Goal: Task Accomplishment & Management: Use online tool/utility

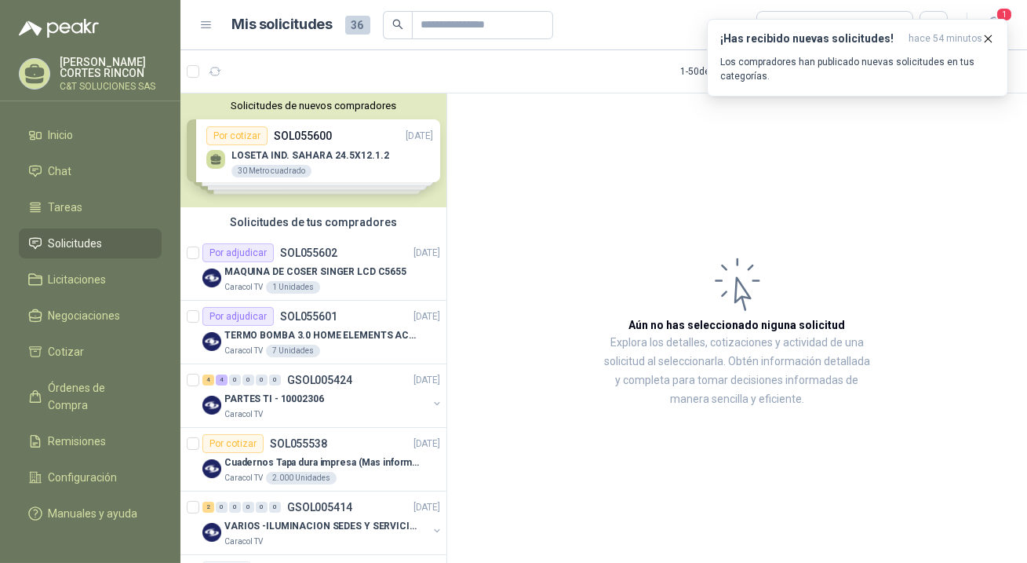
click at [55, 246] on span "Solicitudes" at bounding box center [76, 243] width 54 height 17
click at [71, 246] on span "Solicitudes" at bounding box center [76, 243] width 54 height 17
click at [986, 38] on icon "button" at bounding box center [988, 38] width 13 height 13
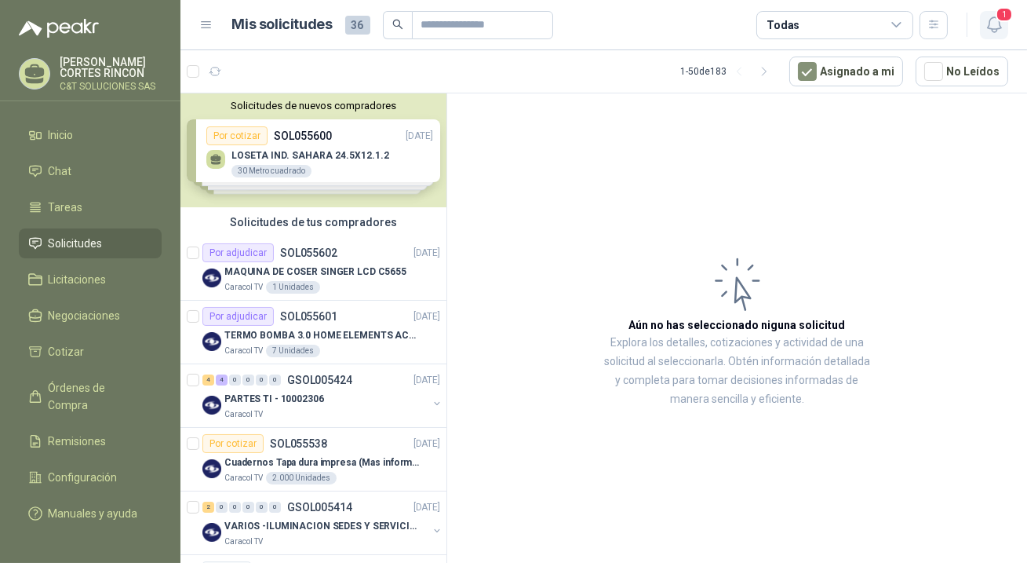
click at [1004, 13] on span "1" at bounding box center [1004, 14] width 17 height 15
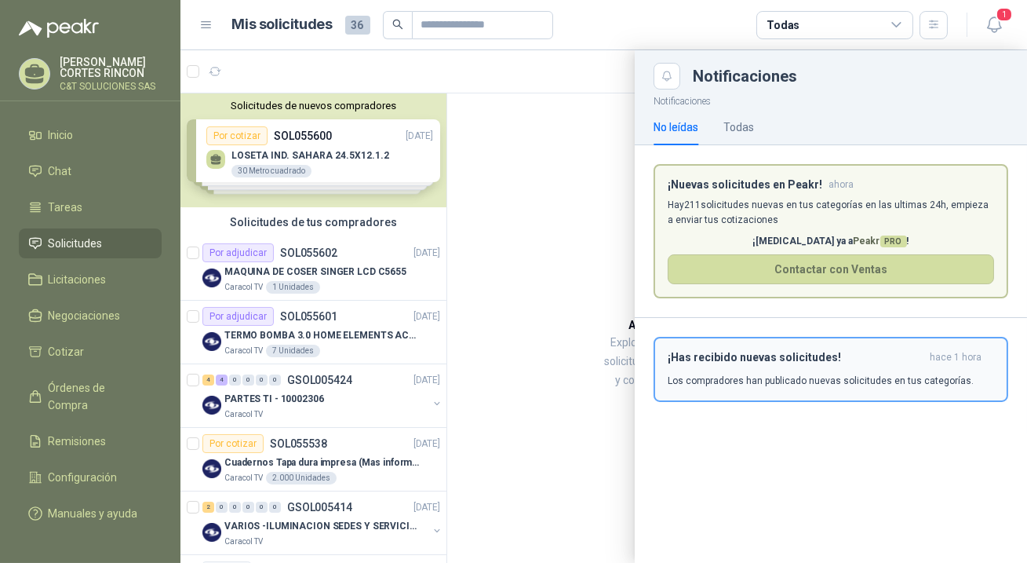
click at [833, 377] on p "Los compradores han publicado nuevas solicitudes en tus categorías." at bounding box center [821, 381] width 306 height 14
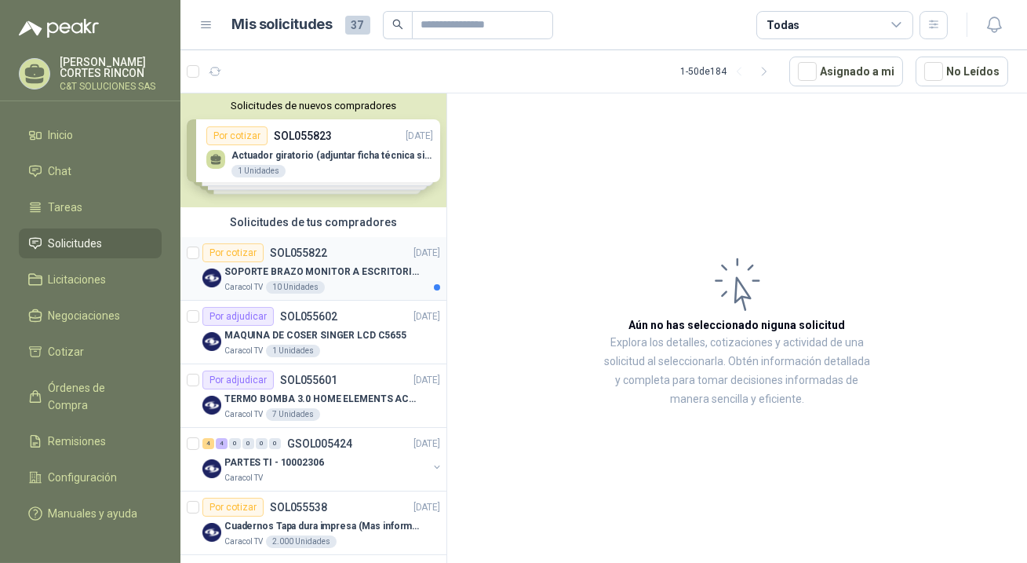
click at [226, 246] on div "Por cotizar" at bounding box center [232, 252] width 61 height 19
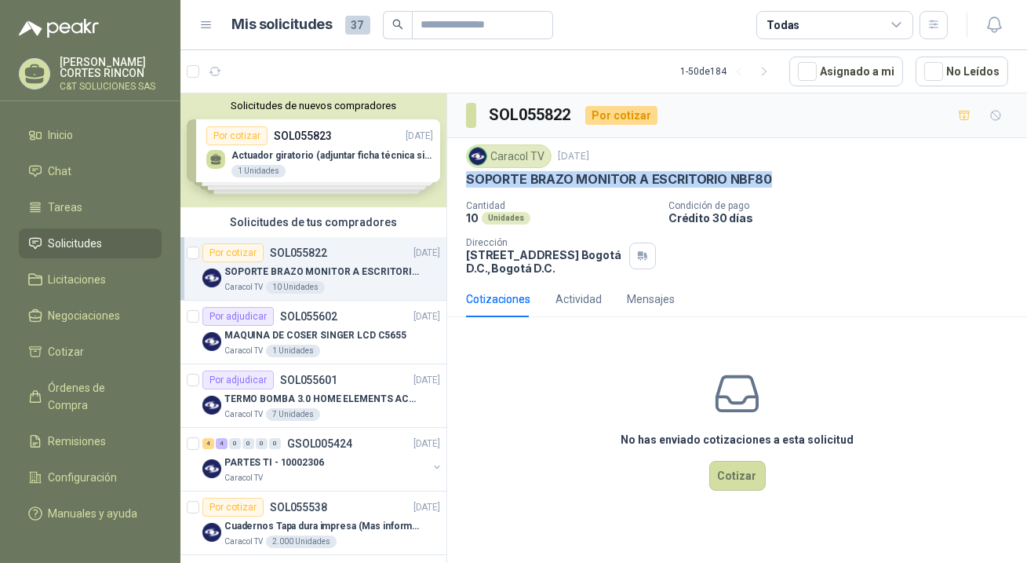
drag, startPoint x: 467, startPoint y: 180, endPoint x: 764, endPoint y: 185, distance: 296.7
click at [764, 185] on div "SOPORTE BRAZO MONITOR A ESCRITORIO NBF80" at bounding box center [737, 179] width 542 height 16
copy p "SOPORTE BRAZO MONITOR A ESCRITORIO NBF80"
click at [727, 470] on button "Cotizar" at bounding box center [737, 476] width 56 height 30
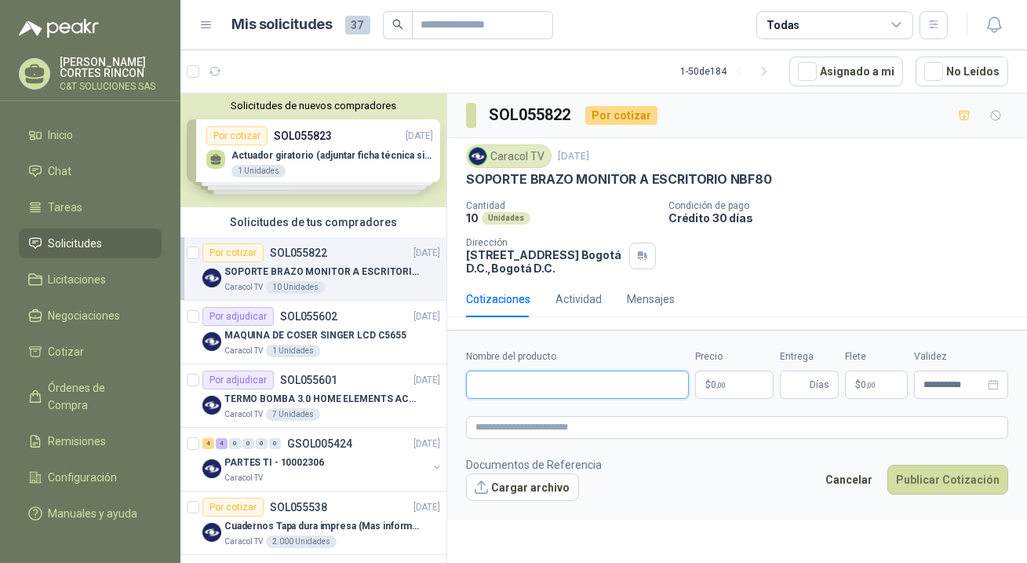
click at [555, 374] on input "Nombre del producto" at bounding box center [577, 384] width 223 height 28
paste input "**********"
type input "**********"
click at [752, 384] on p "$ 0 ,00" at bounding box center [734, 384] width 78 height 28
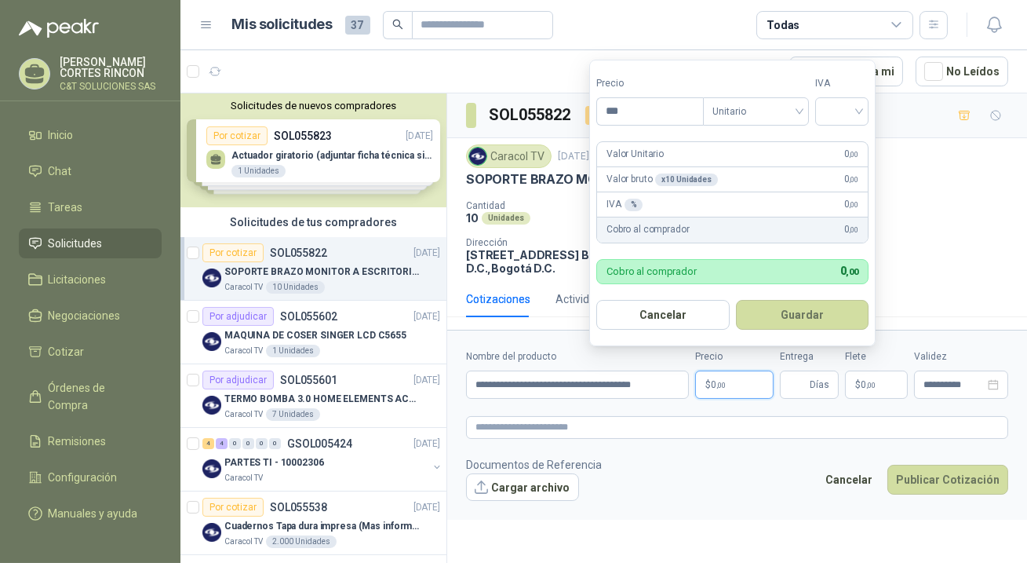
scroll to position [0, 0]
type input "*********"
click at [848, 115] on input "search" at bounding box center [842, 109] width 35 height 24
click at [836, 143] on div "19%" at bounding box center [845, 144] width 29 height 17
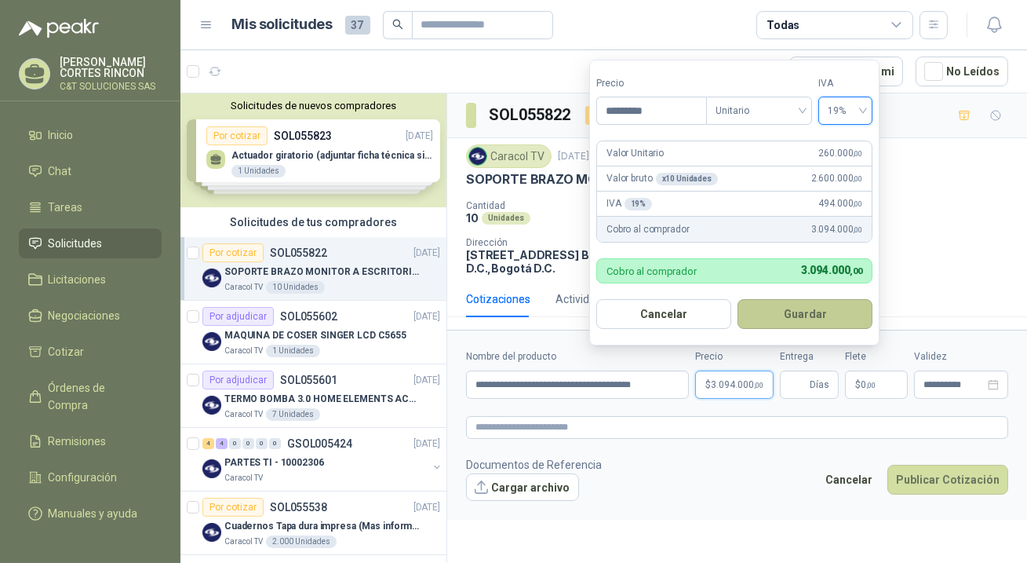
click at [800, 312] on button "Guardar" at bounding box center [805, 314] width 135 height 30
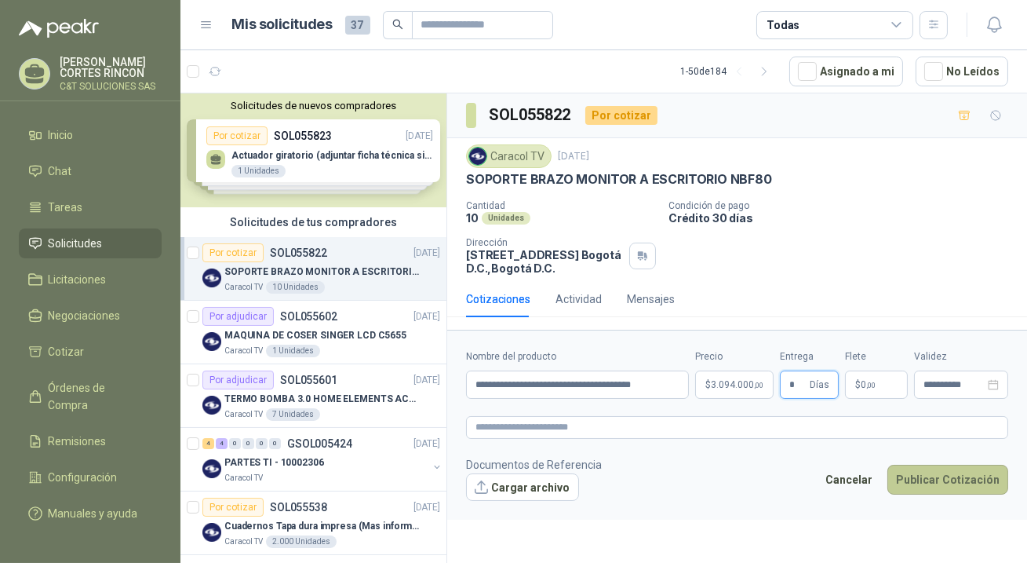
type input "*"
click at [900, 479] on button "Publicar Cotización" at bounding box center [947, 480] width 121 height 30
